Goal: Task Accomplishment & Management: Complete application form

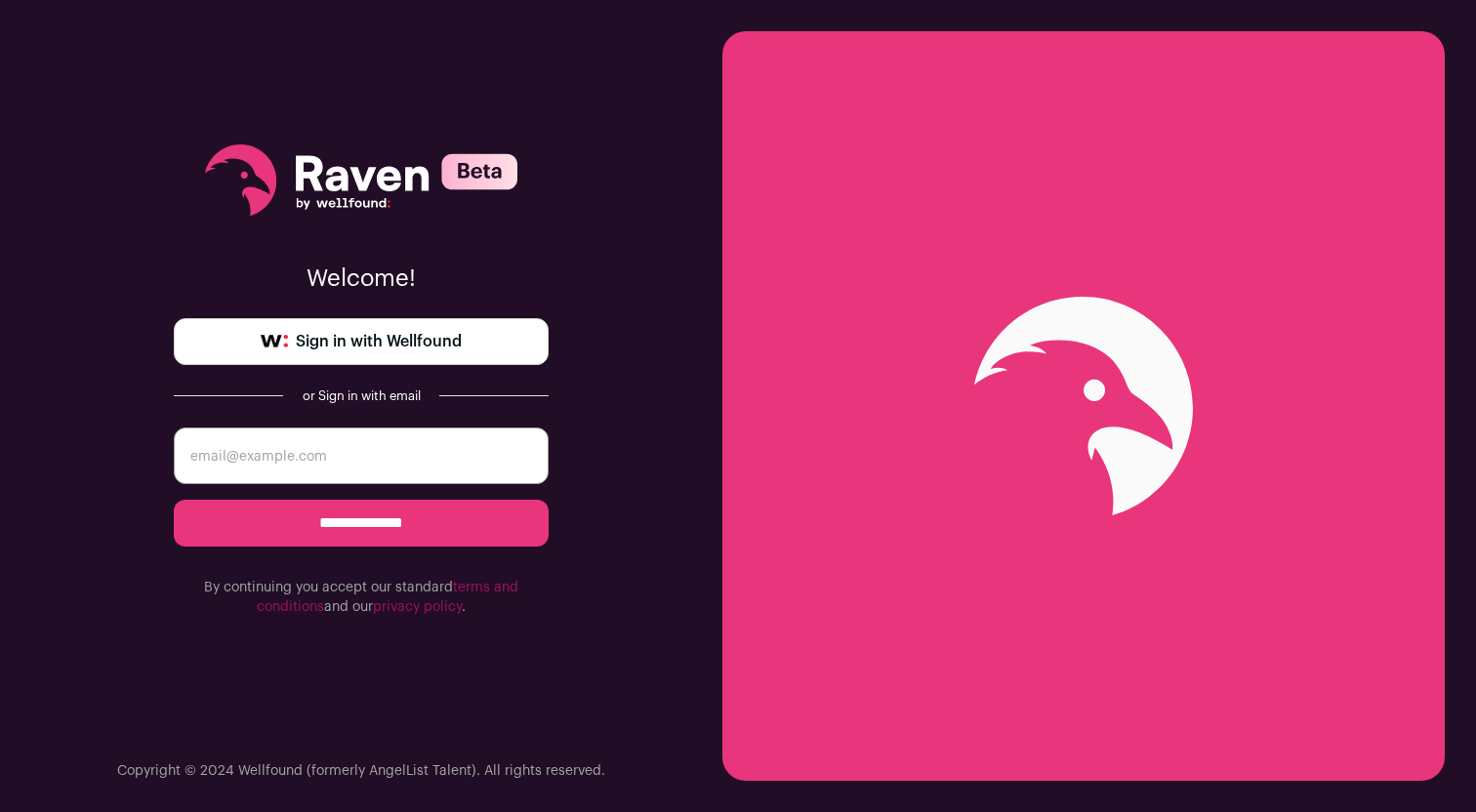
click at [437, 332] on span "Sign in with Wellfound" at bounding box center [379, 341] width 166 height 24
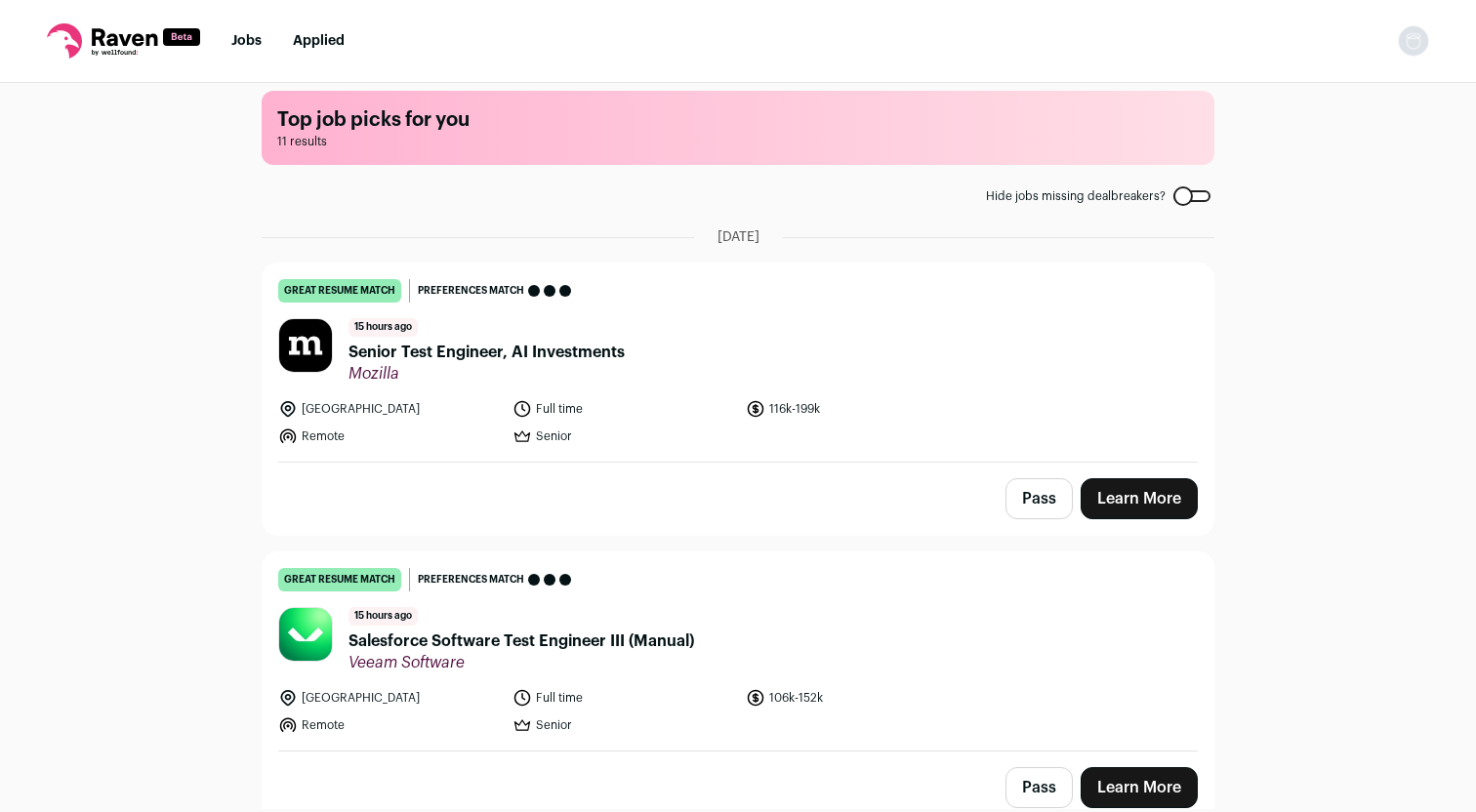
scroll to position [16, 0]
click at [1116, 505] on link "Learn More" at bounding box center [1139, 499] width 117 height 41
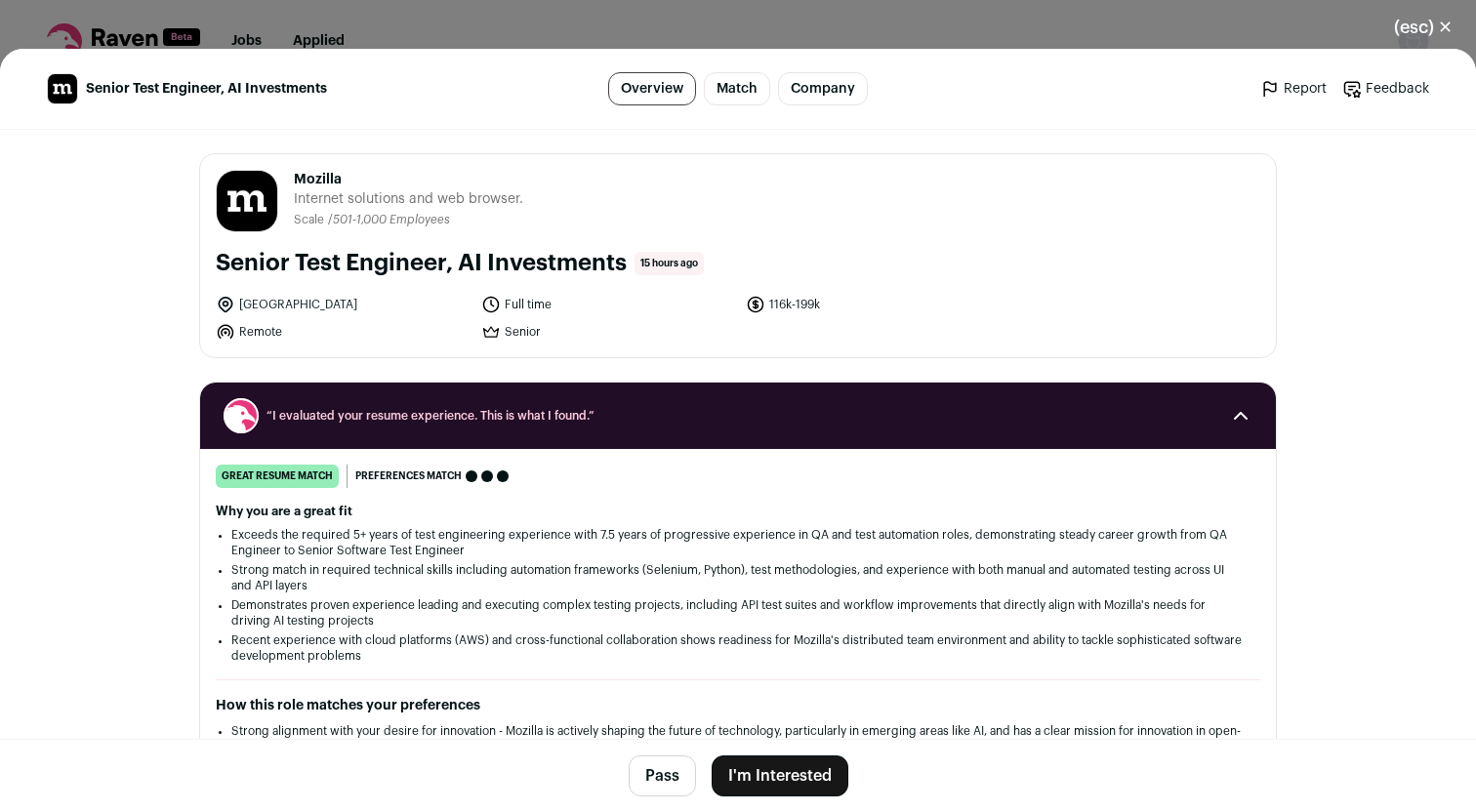
click at [774, 791] on button "I'm Interested" at bounding box center [779, 776] width 137 height 41
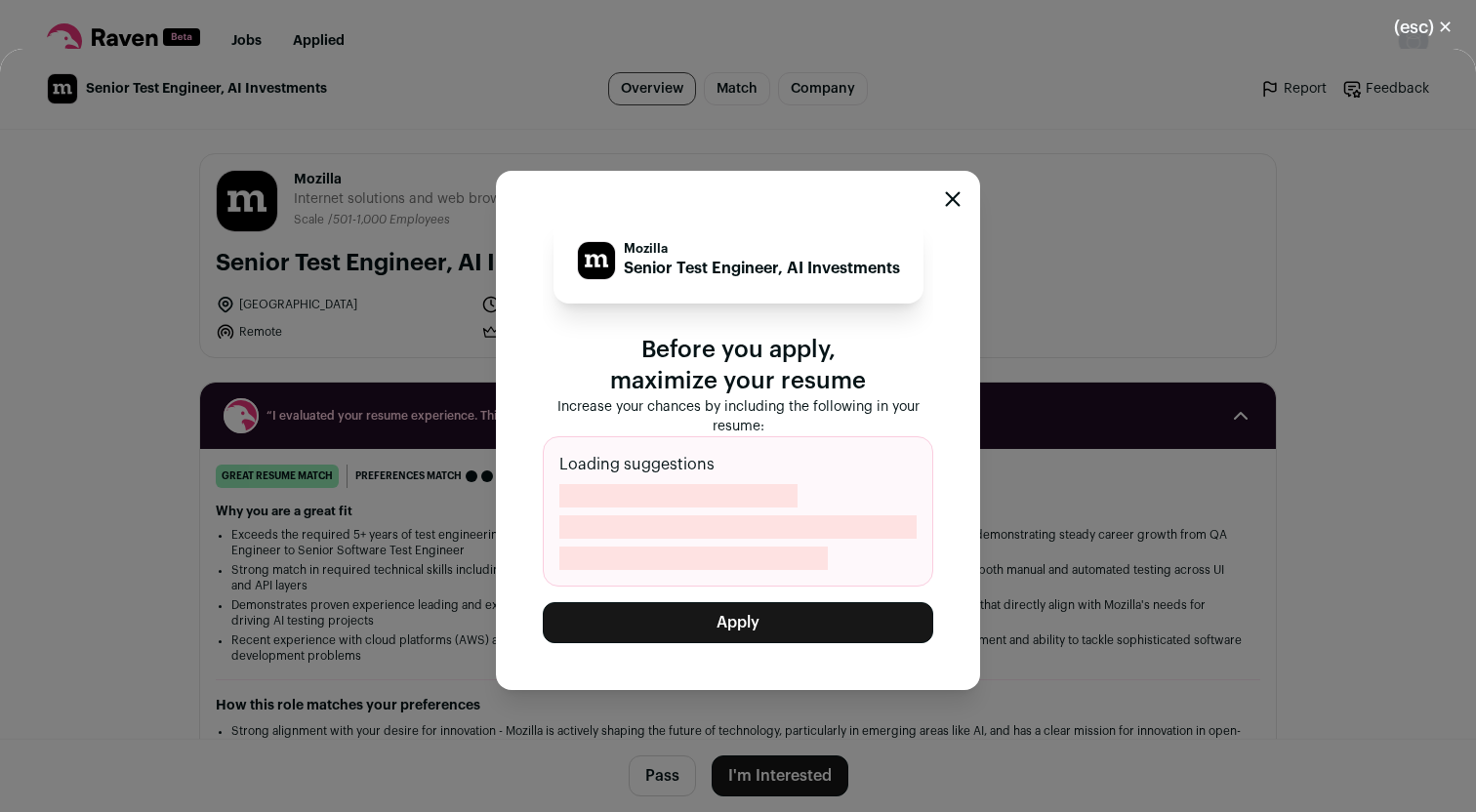
click at [740, 623] on button "Apply" at bounding box center [738, 624] width 391 height 41
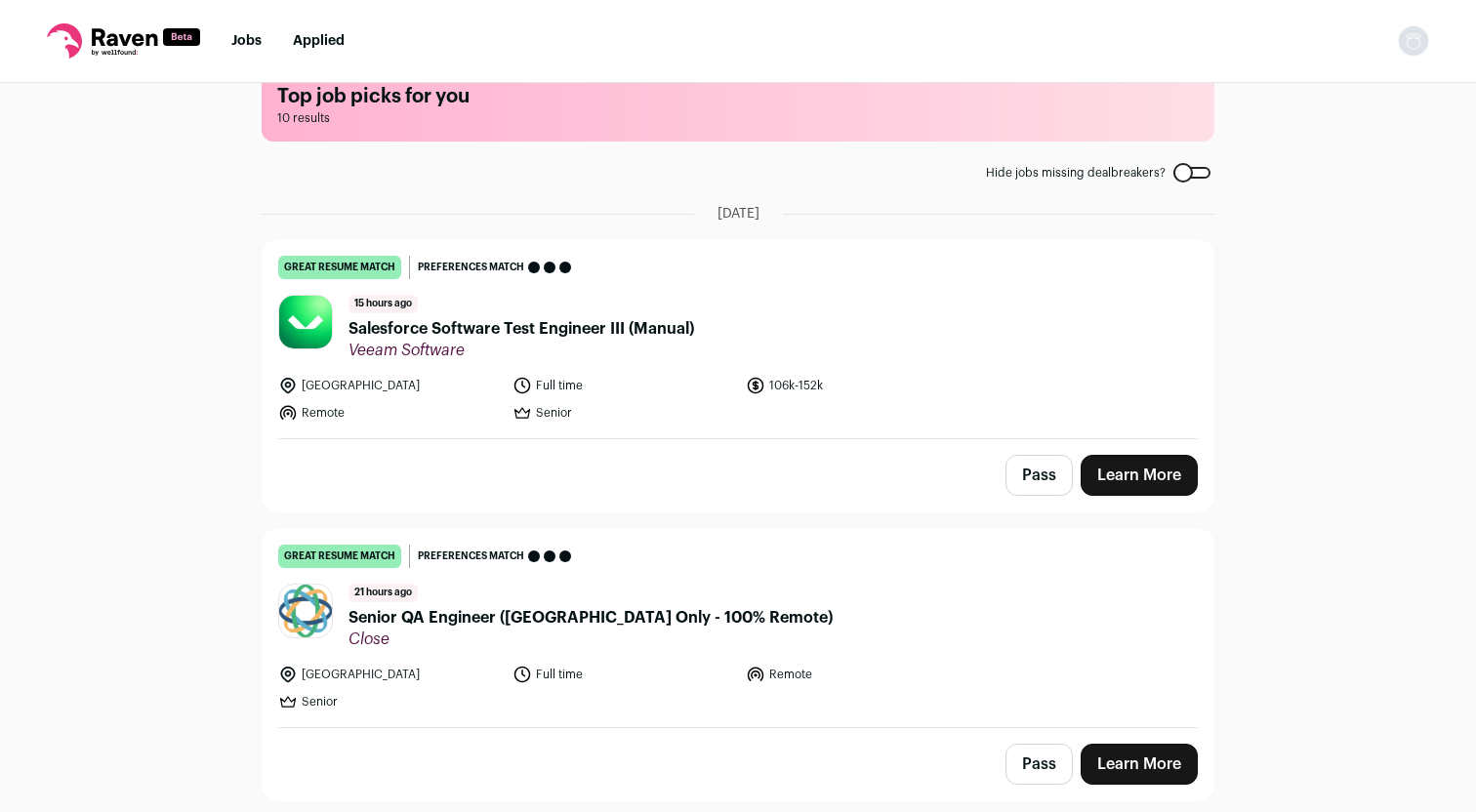
scroll to position [47, 0]
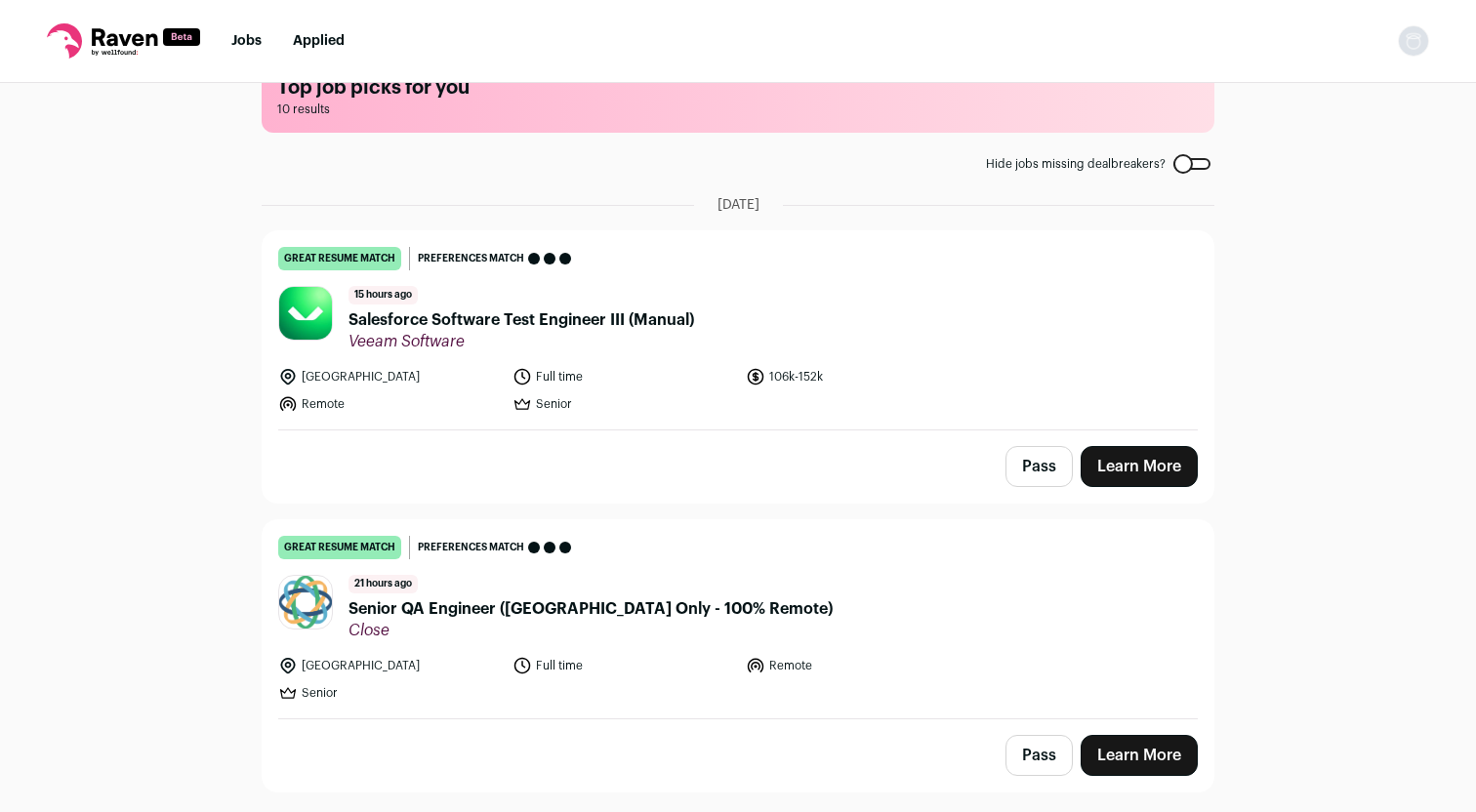
click at [459, 324] on span "Salesforce Software Test Engineer III (Manual)" at bounding box center [521, 321] width 345 height 24
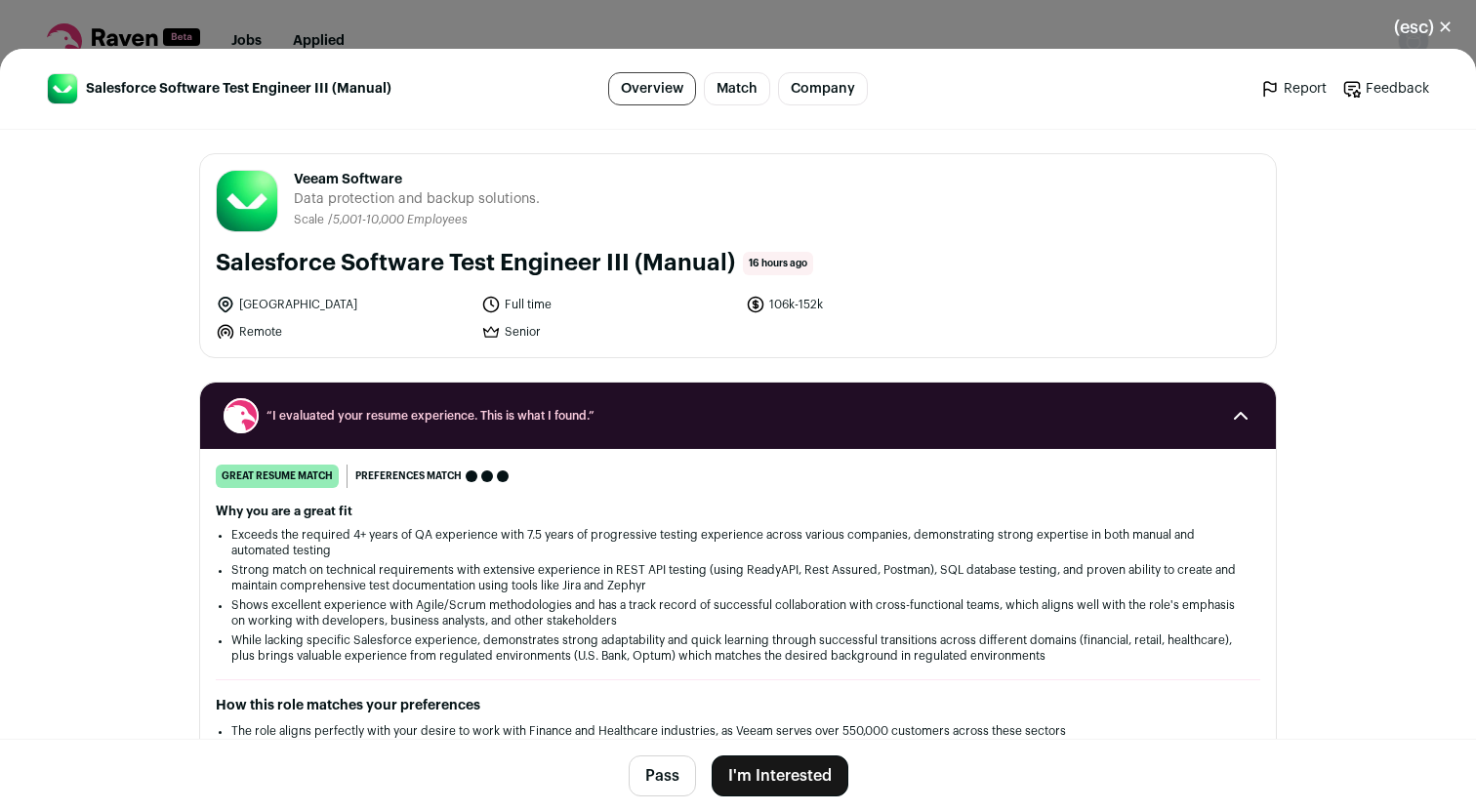
click at [762, 778] on button "I'm Interested" at bounding box center [779, 776] width 137 height 41
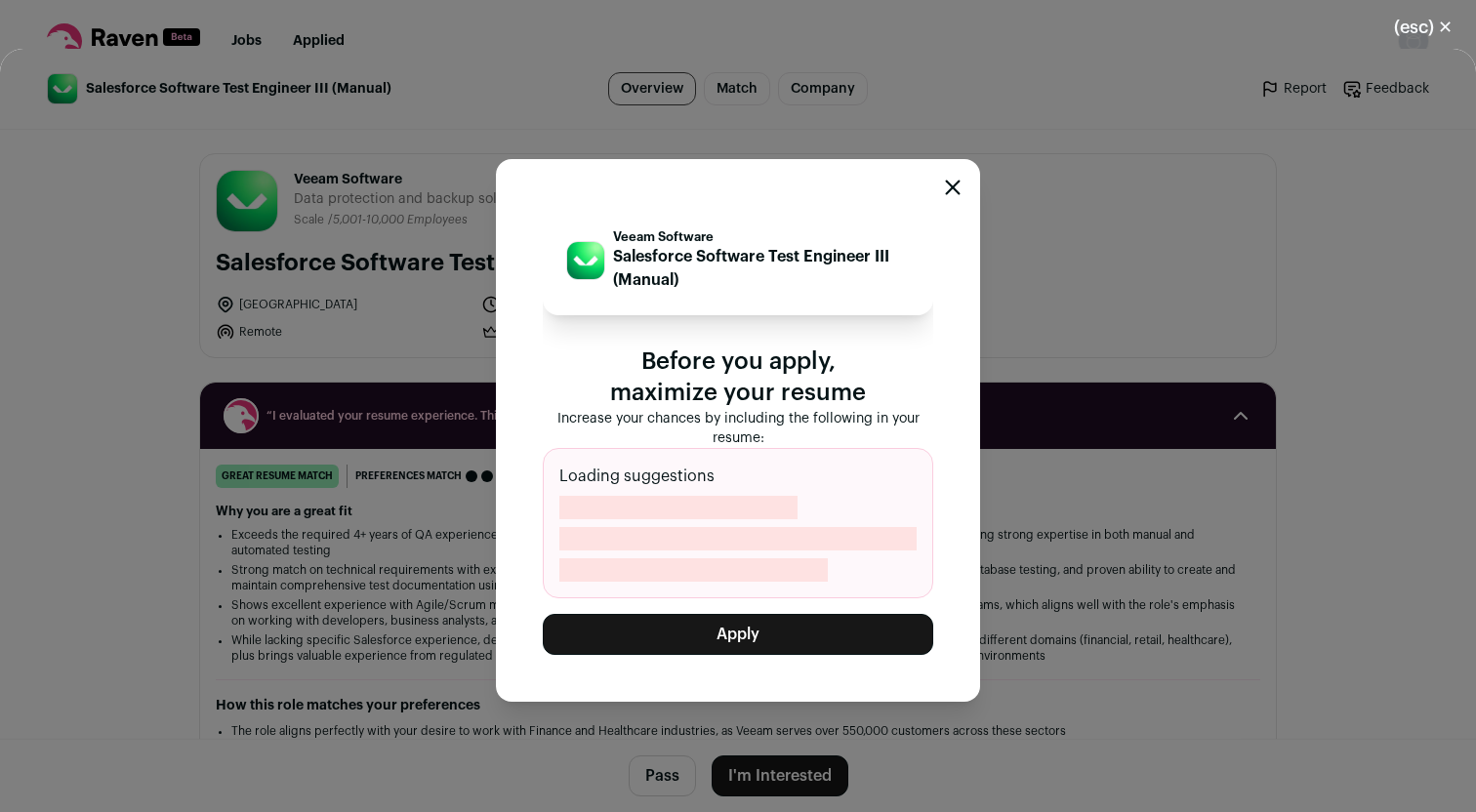
click at [775, 630] on button "Apply" at bounding box center [738, 634] width 391 height 41
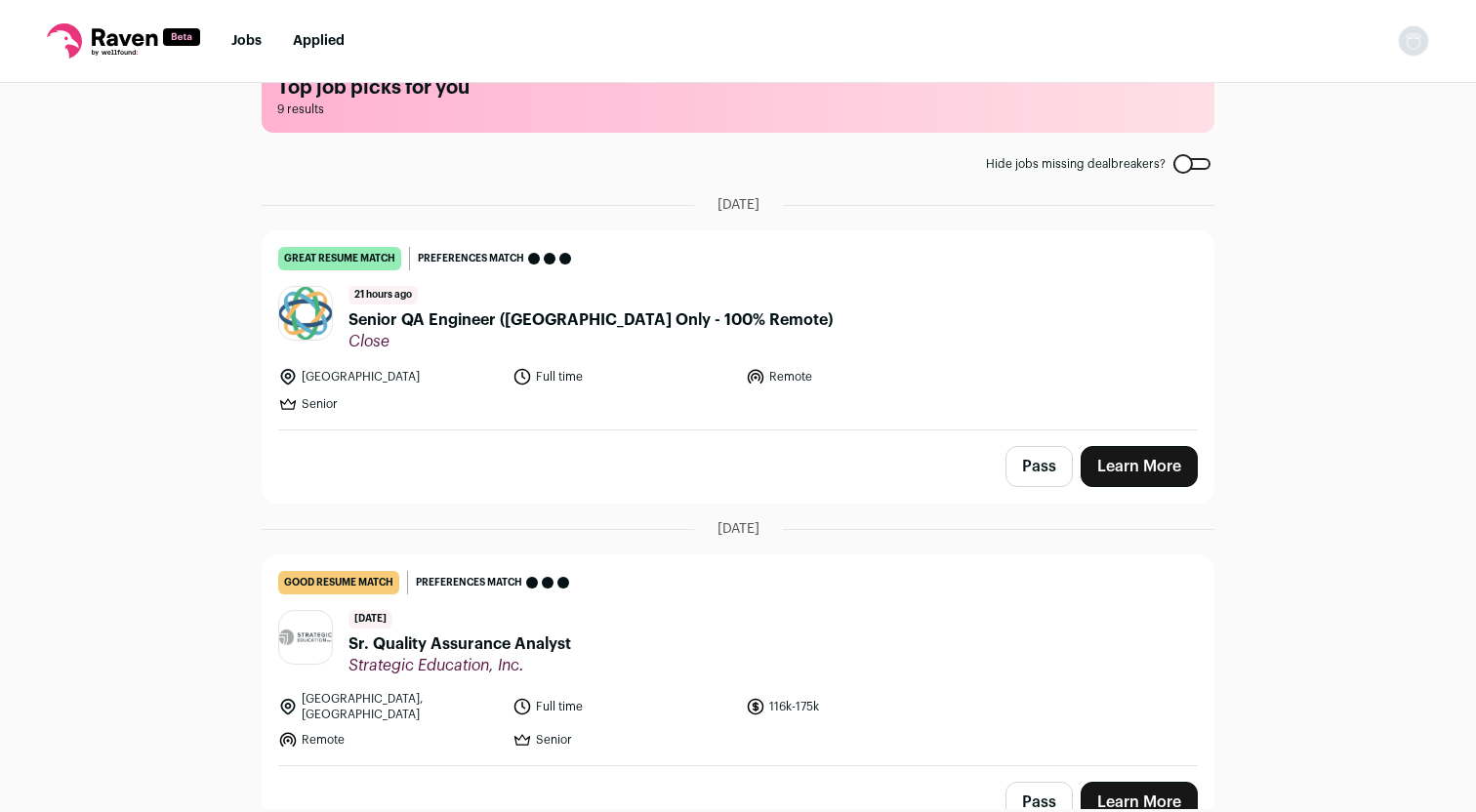
click at [1133, 454] on link "Learn More" at bounding box center [1139, 467] width 117 height 41
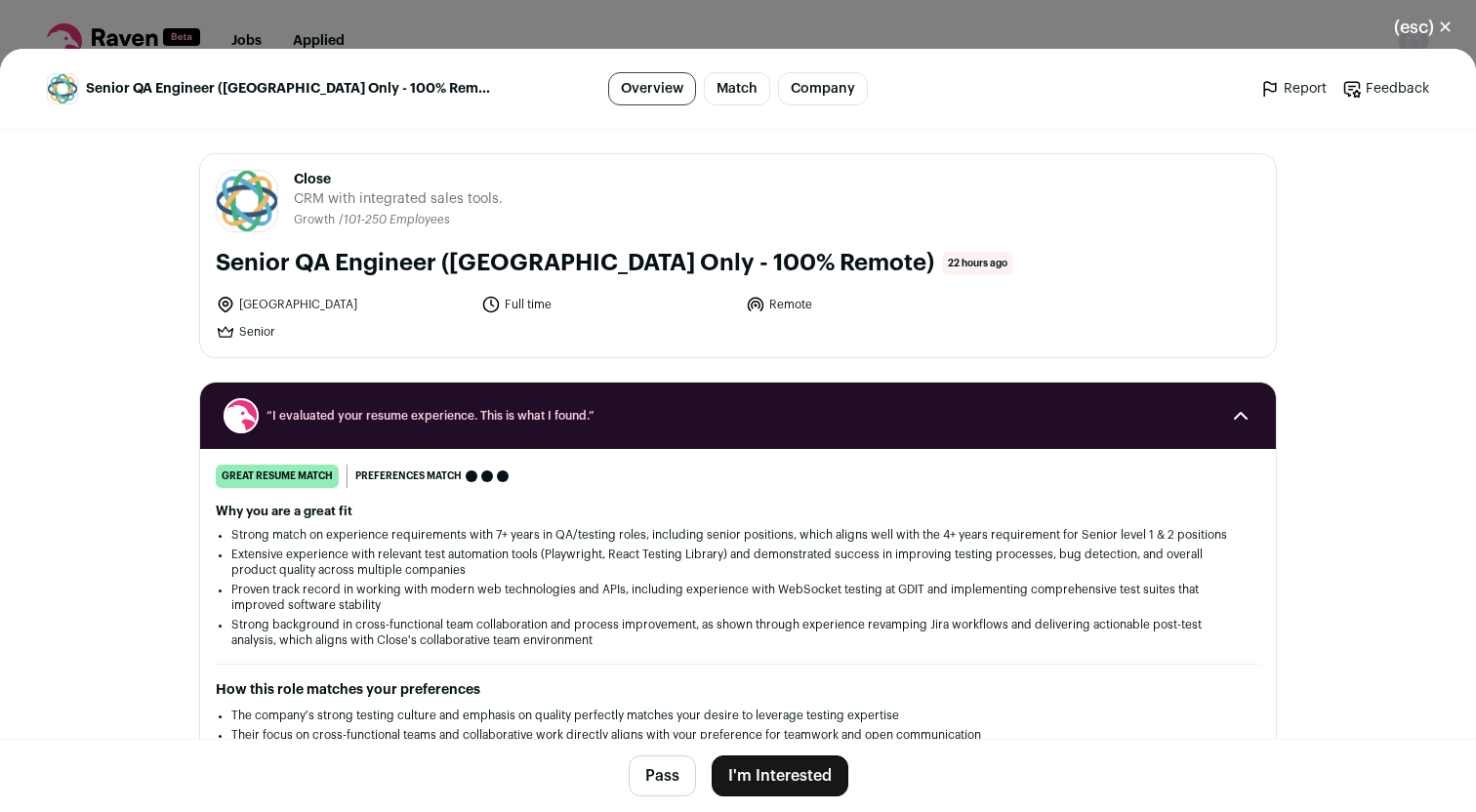
click at [796, 783] on button "I'm Interested" at bounding box center [779, 776] width 137 height 41
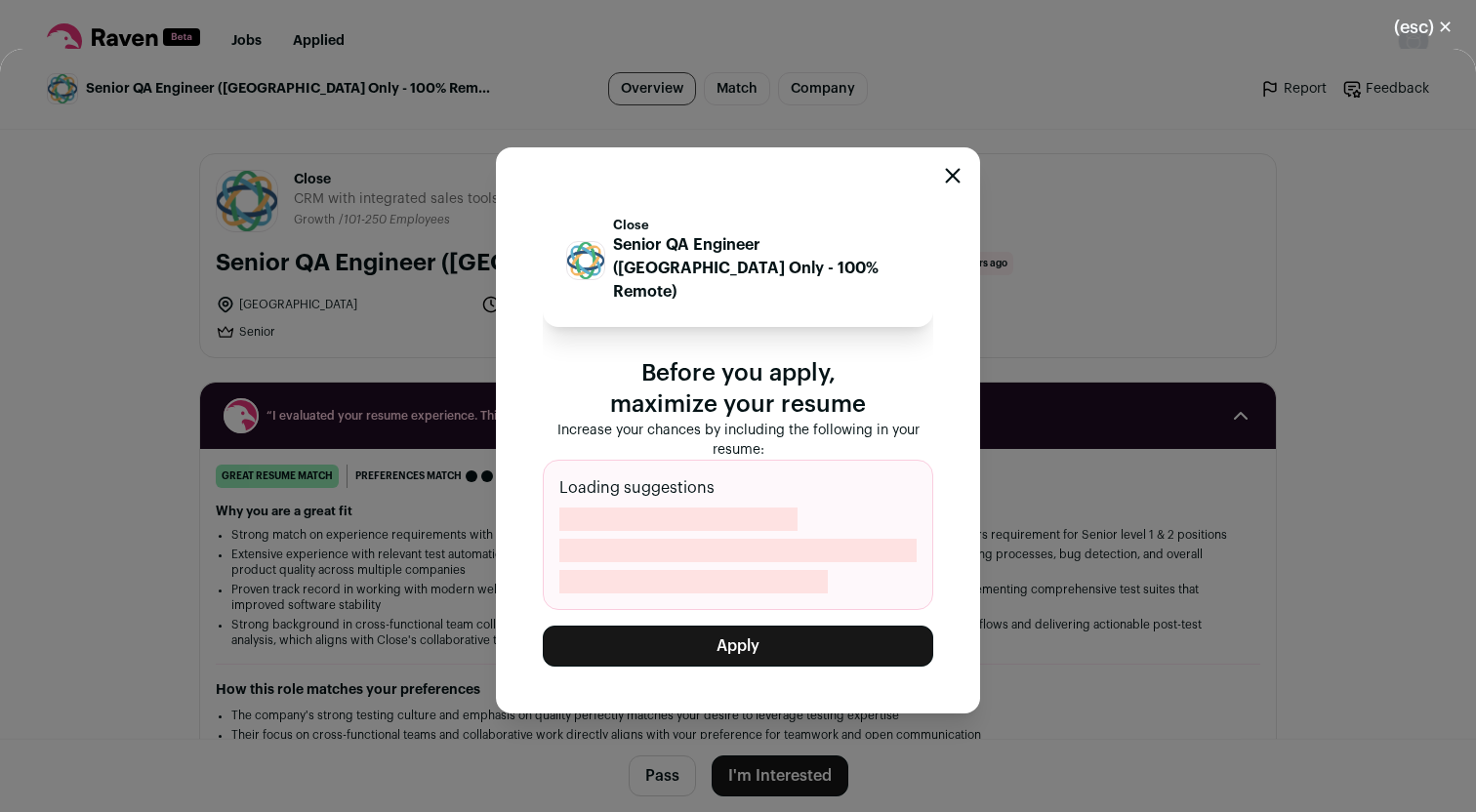
click at [743, 631] on button "Apply" at bounding box center [738, 646] width 391 height 41
